Goal: Task Accomplishment & Management: Use online tool/utility

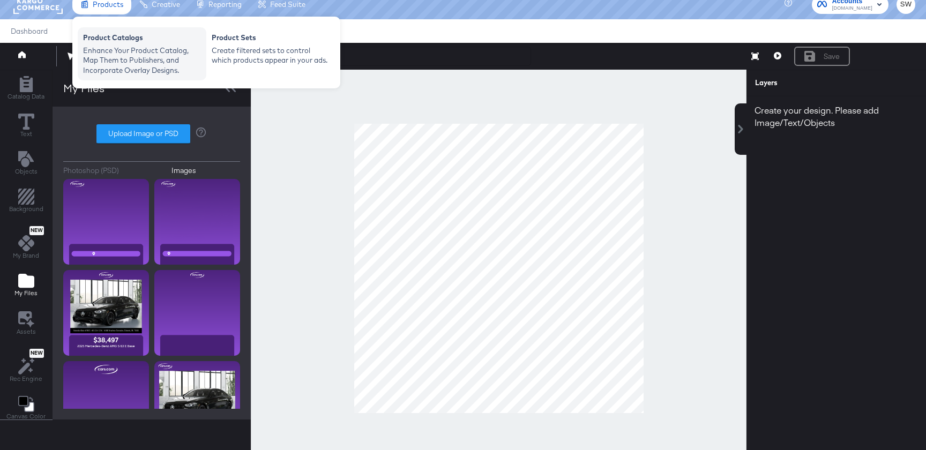
click at [123, 61] on div "Enhance Your Product Catalog, Map Them to Publishers, and Incorporate Overlay D…" at bounding box center [142, 61] width 118 height 30
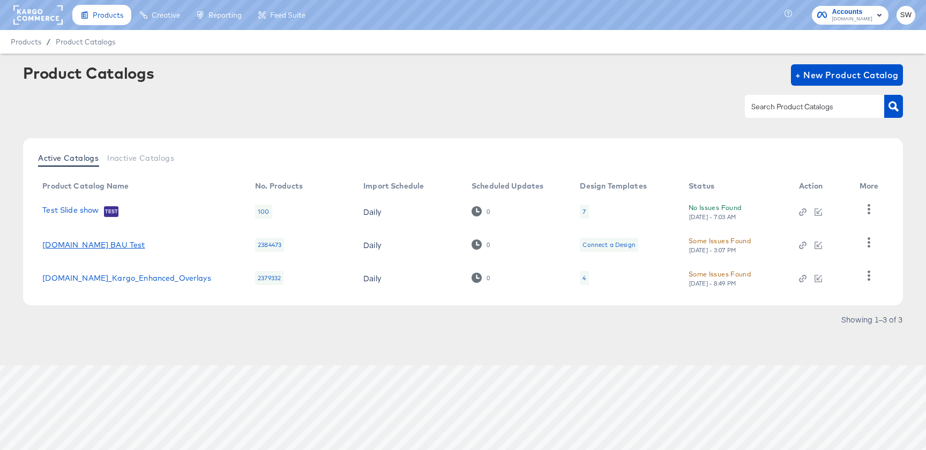
click at [73, 241] on link "[DOMAIN_NAME] BAU Test" at bounding box center [93, 245] width 102 height 9
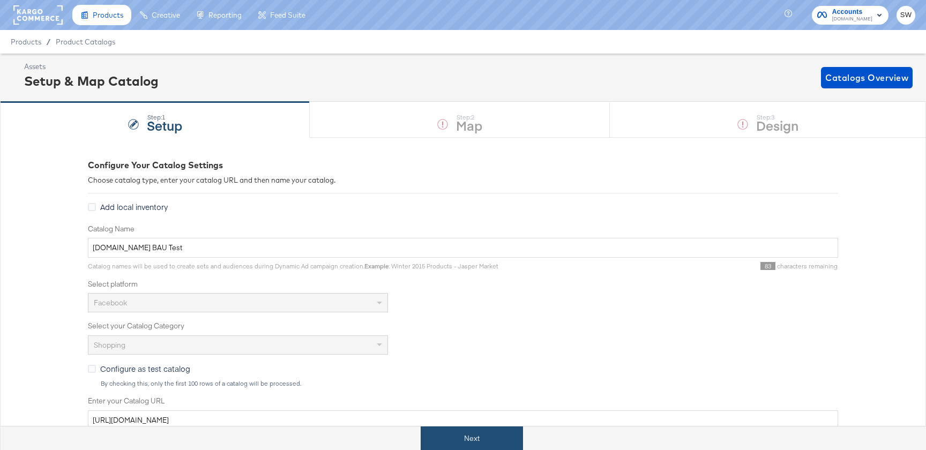
click at [470, 431] on button "Next" at bounding box center [472, 439] width 102 height 24
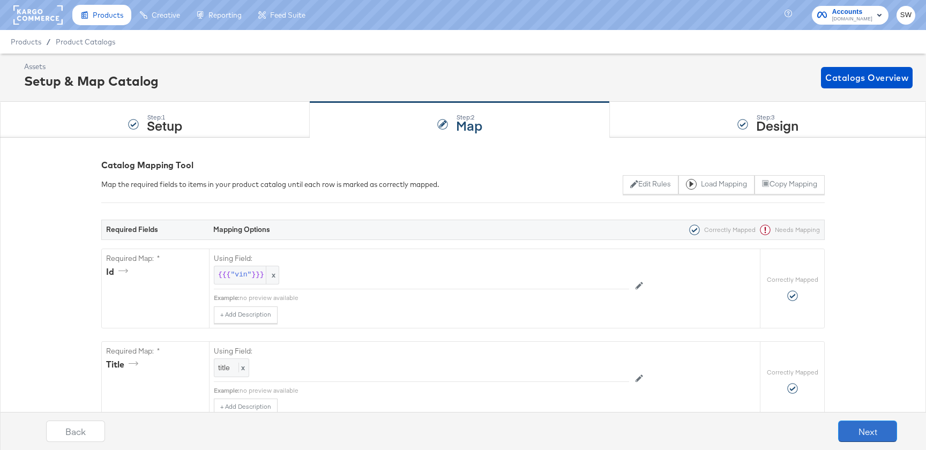
click at [861, 428] on button "Next" at bounding box center [868, 431] width 59 height 21
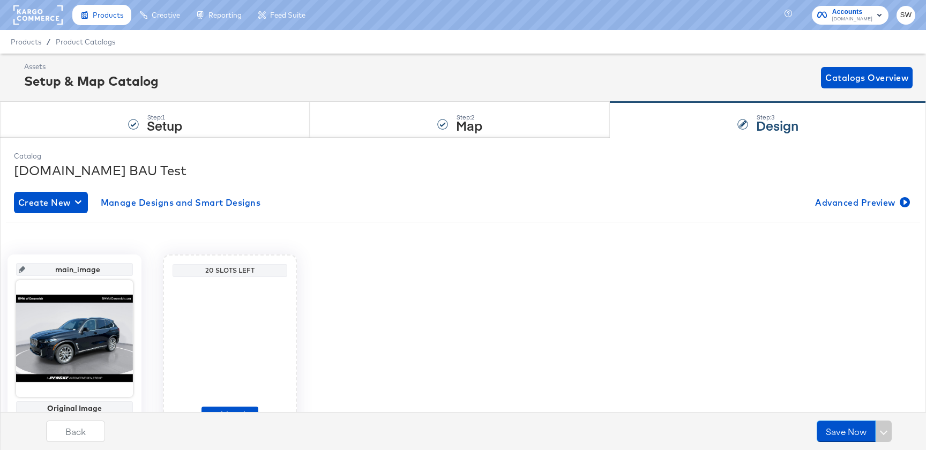
click at [223, 405] on div "Back Save Now" at bounding box center [472, 427] width 926 height 46
click at [223, 409] on div "Back Save Now" at bounding box center [472, 427] width 926 height 46
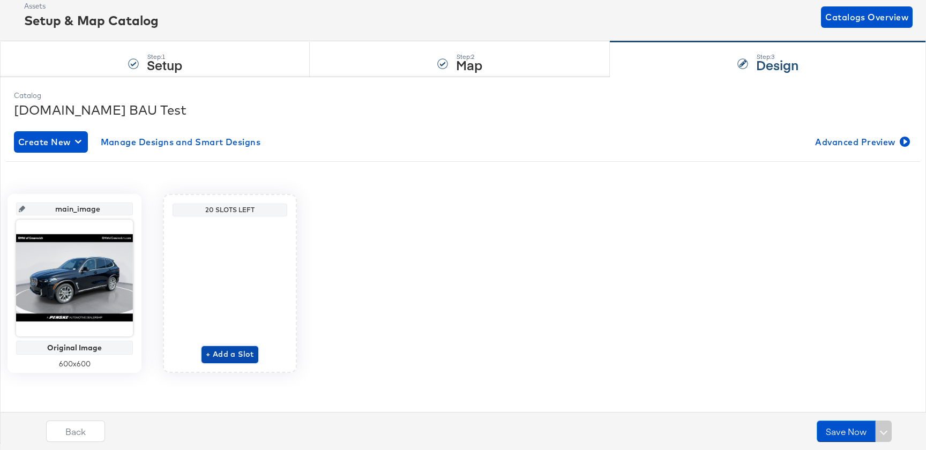
click at [234, 346] on button "+ Add a Slot" at bounding box center [230, 354] width 57 height 17
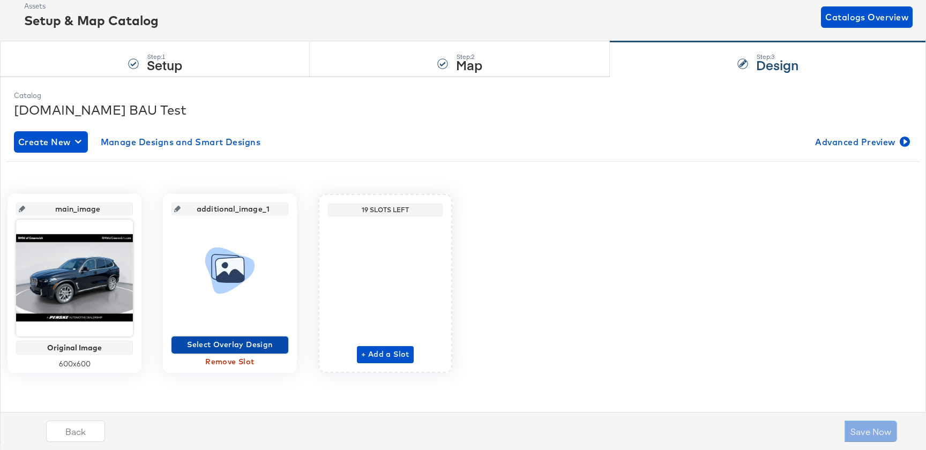
click at [234, 337] on button "Select Overlay Design" at bounding box center [230, 345] width 117 height 17
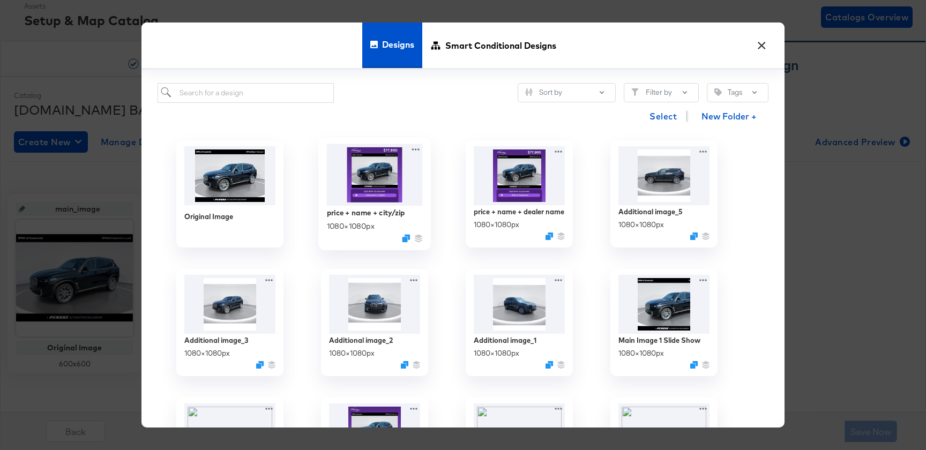
click at [352, 183] on img at bounding box center [375, 175] width 96 height 62
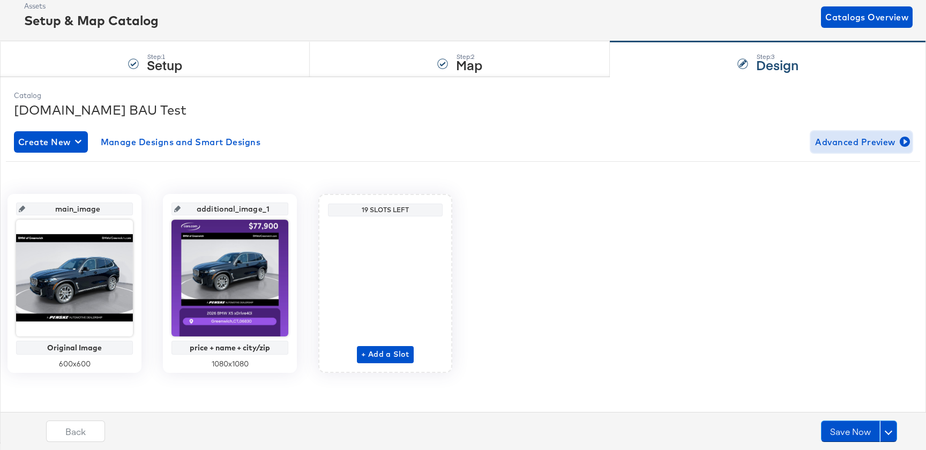
click at [842, 135] on span "Advanced Preview" at bounding box center [861, 142] width 93 height 15
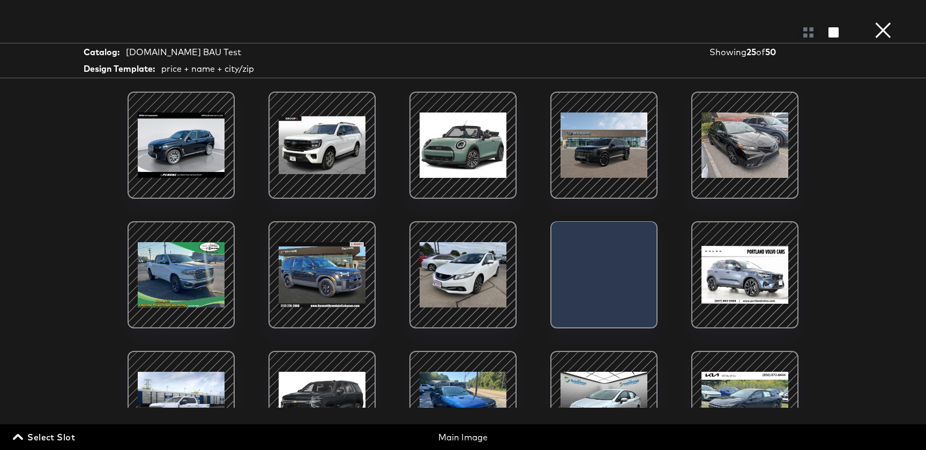
click at [51, 433] on span "Select Slot" at bounding box center [45, 437] width 60 height 15
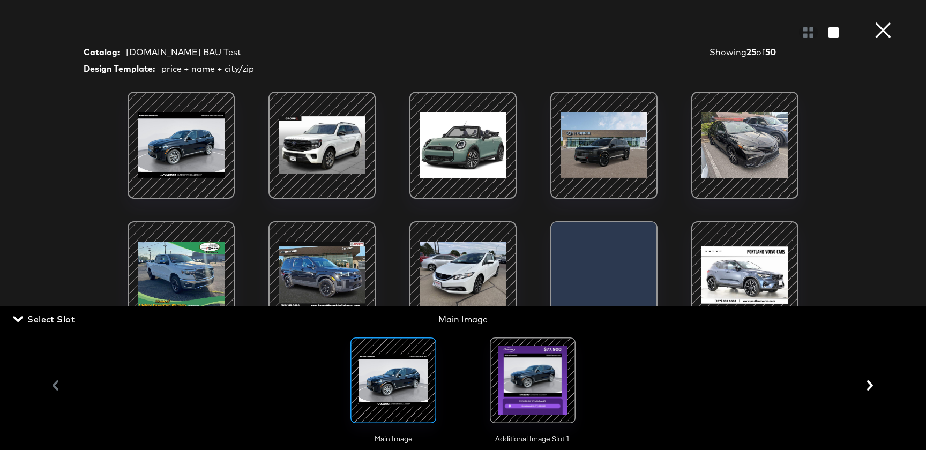
click at [540, 391] on div at bounding box center [532, 380] width 73 height 73
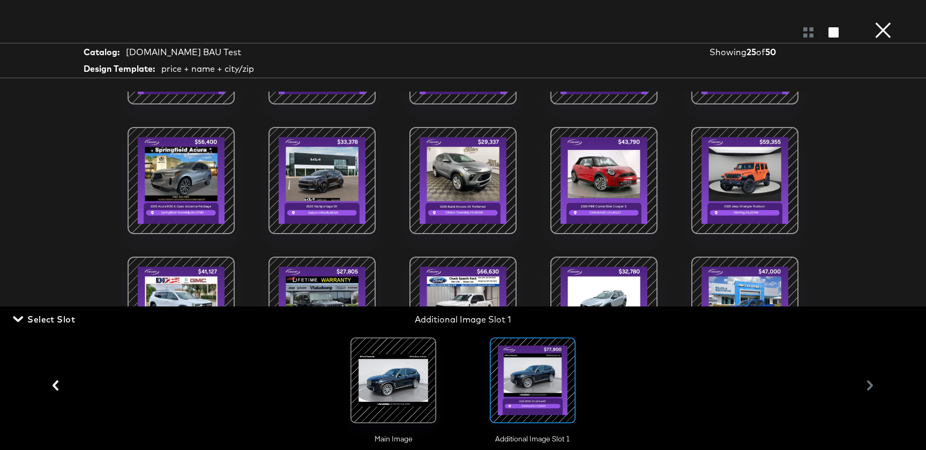
scroll to position [0, 0]
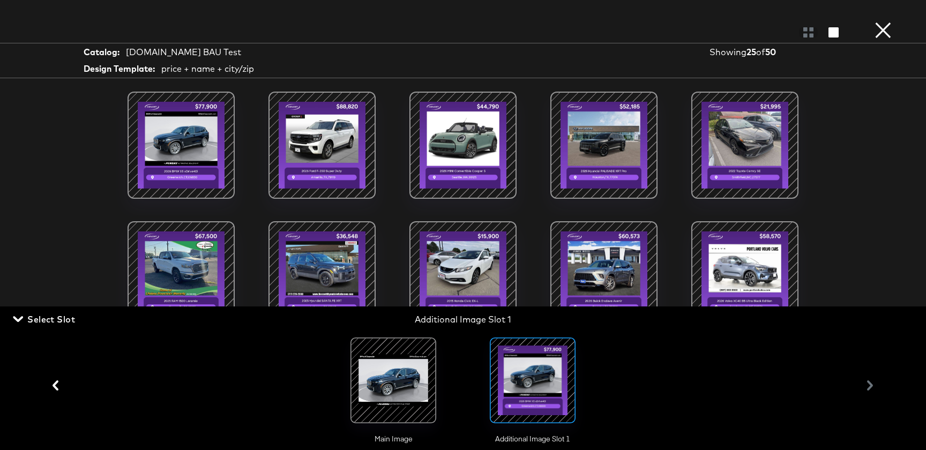
click at [883, 21] on button "×" at bounding box center [883, 10] width 21 height 21
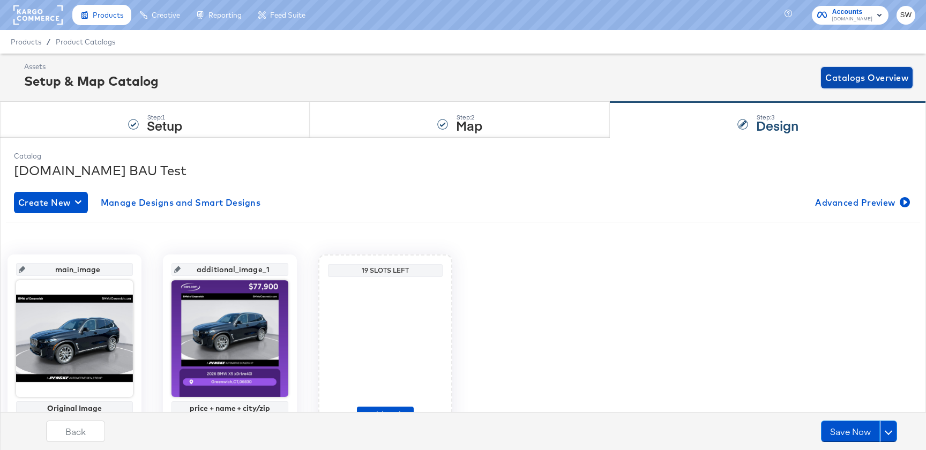
click at [867, 88] on button "Catalogs Overview" at bounding box center [867, 77] width 92 height 21
